Goal: Task Accomplishment & Management: Use online tool/utility

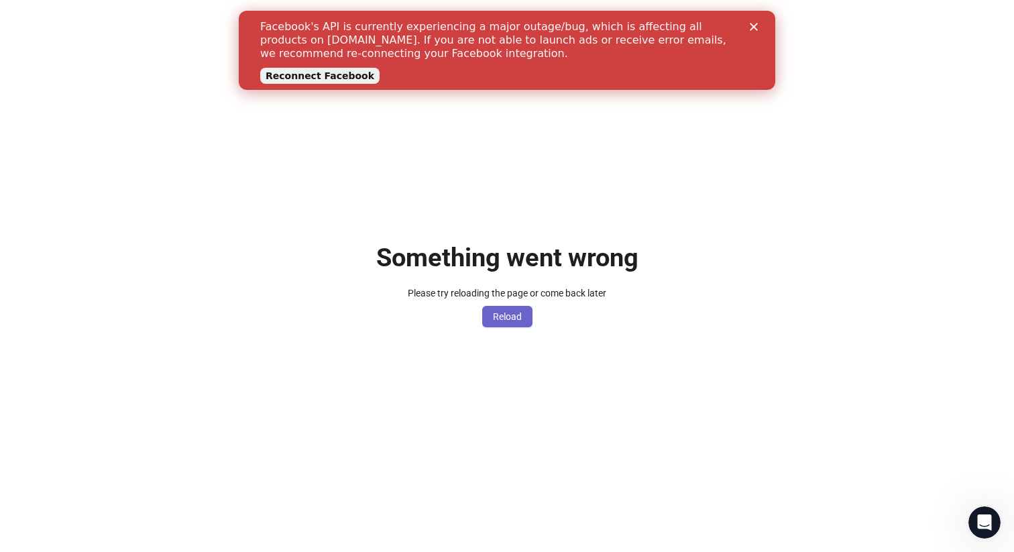
click at [525, 323] on button "Reload" at bounding box center [507, 316] width 50 height 21
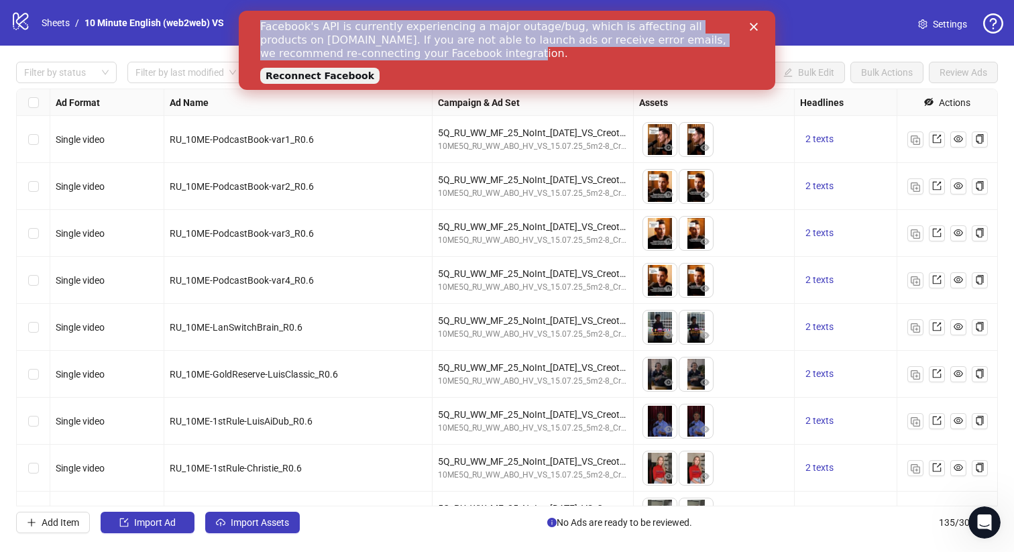
drag, startPoint x: 260, startPoint y: 23, endPoint x: 402, endPoint y: 53, distance: 144.7
click at [402, 53] on div "Facebook's API is currently experiencing a major outage/bug, which is affecting…" at bounding box center [496, 40] width 472 height 40
copy div "Facebook's API is currently experiencing a major outage/bug, which is affecting…"
click at [761, 27] on div "Close" at bounding box center [756, 27] width 13 height 8
